Goal: Navigation & Orientation: Find specific page/section

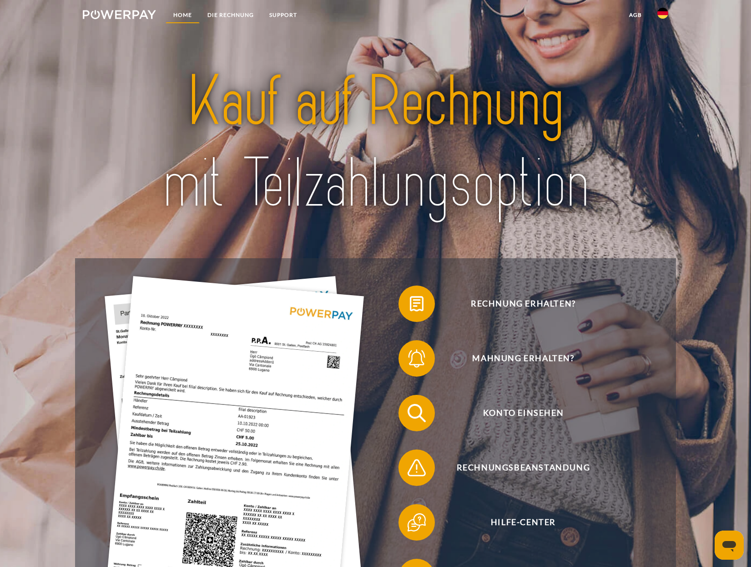
click at [177, 12] on link "Home" at bounding box center [183, 15] width 34 height 16
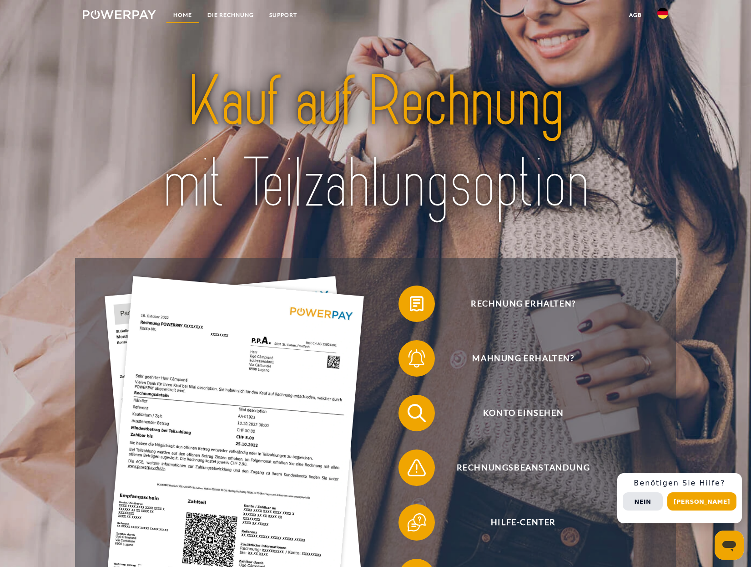
click at [186, 17] on link "Home" at bounding box center [183, 15] width 34 height 16
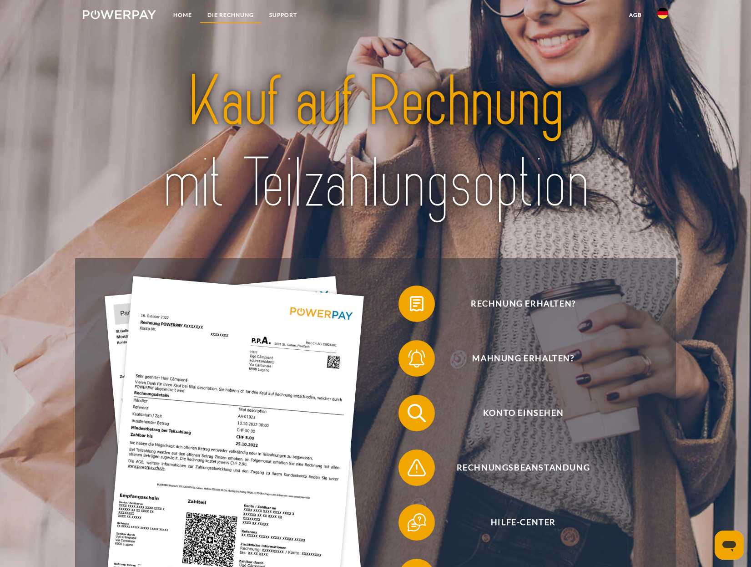
click at [245, 13] on link "DIE RECHNUNG" at bounding box center [231, 15] width 62 height 16
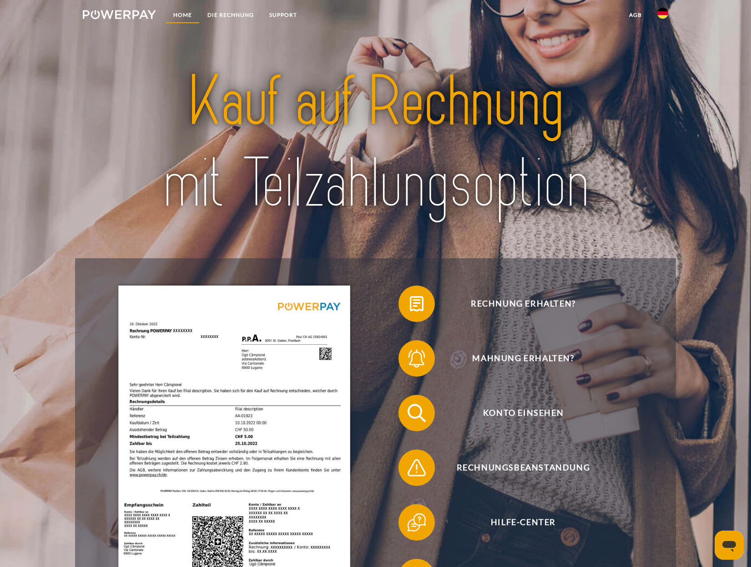
click at [177, 14] on link "Home" at bounding box center [183, 15] width 34 height 16
click at [139, 15] on img at bounding box center [119, 14] width 73 height 9
